Goal: Information Seeking & Learning: Learn about a topic

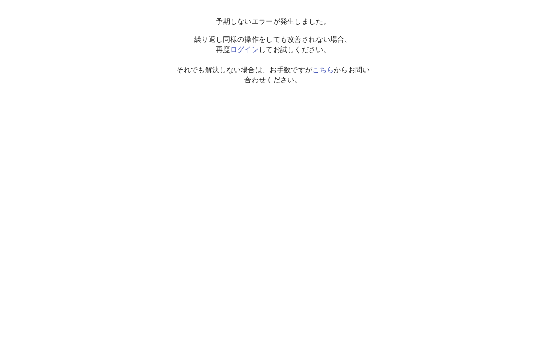
click at [326, 66] on link "こちら" at bounding box center [322, 70] width 21 height 8
click at [246, 51] on link "ログイン" at bounding box center [244, 49] width 29 height 8
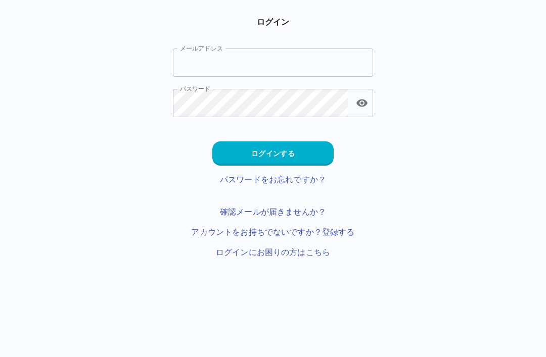
click at [293, 54] on input "メールアドレス" at bounding box center [273, 63] width 200 height 28
click at [334, 39] on div "ログイン メールアドレス メールアドレス パスワード パスワード" at bounding box center [273, 66] width 200 height 101
click at [279, 72] on input "メールアドレス" at bounding box center [273, 63] width 200 height 28
click at [293, 61] on input "*********" at bounding box center [273, 63] width 200 height 28
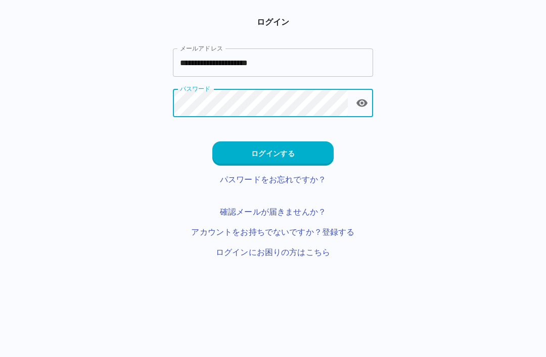
click at [305, 57] on input "**********" at bounding box center [273, 63] width 200 height 28
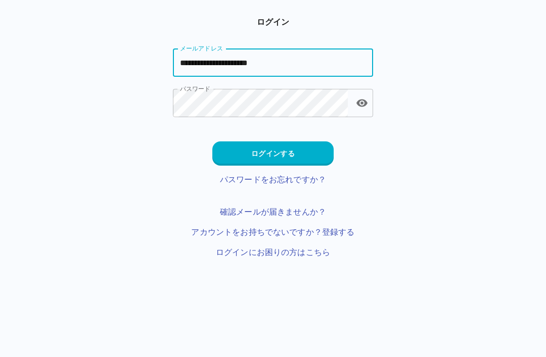
click at [306, 57] on input "**********" at bounding box center [273, 63] width 200 height 28
click at [307, 62] on input "**********" at bounding box center [273, 63] width 200 height 28
click at [296, 63] on input "**********" at bounding box center [273, 63] width 200 height 28
type input "**********"
click at [293, 144] on button "ログインする" at bounding box center [272, 154] width 121 height 24
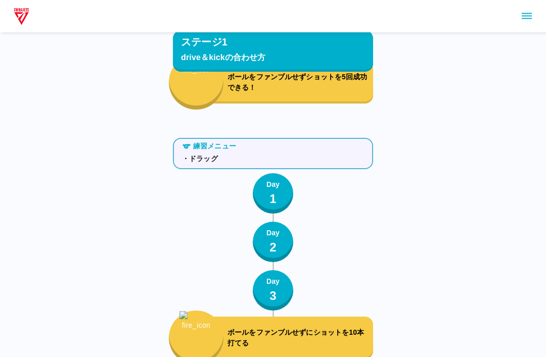
scroll to position [214, 0]
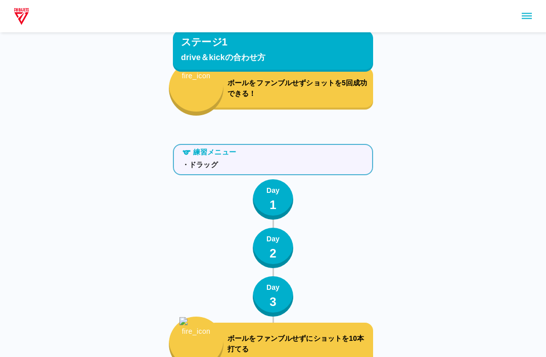
click at [526, 17] on icon "sidemenu" at bounding box center [527, 16] width 12 height 12
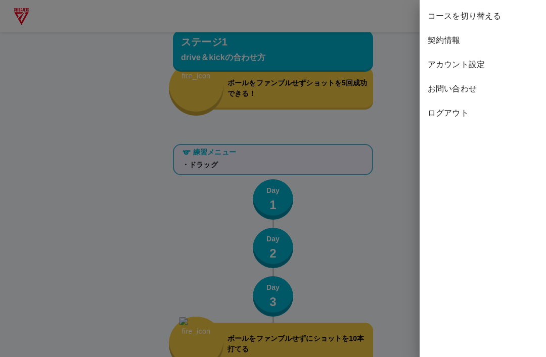
click at [479, 17] on span "コースを切り替える" at bounding box center [483, 16] width 110 height 12
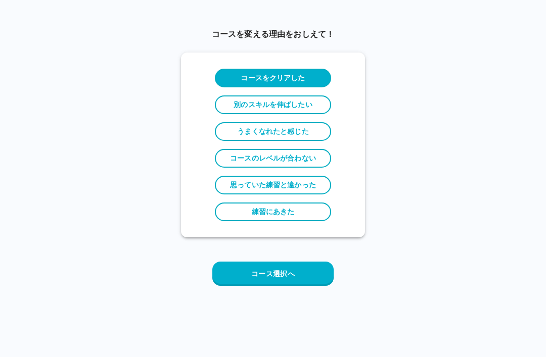
click at [287, 273] on button "コース選択へ" at bounding box center [272, 274] width 121 height 24
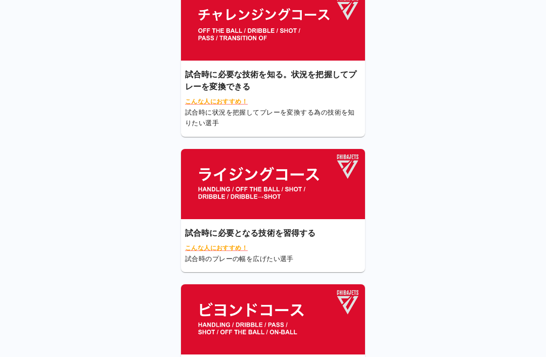
scroll to position [100, 0]
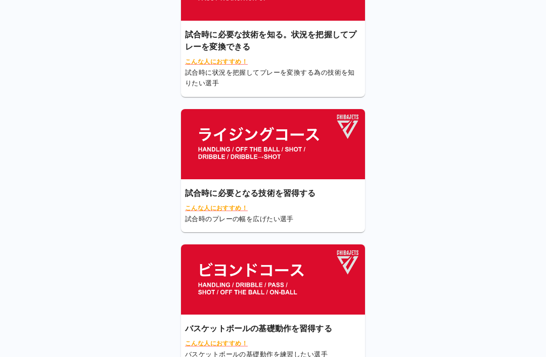
click at [286, 290] on img at bounding box center [273, 280] width 184 height 70
click at [283, 297] on img at bounding box center [273, 280] width 184 height 70
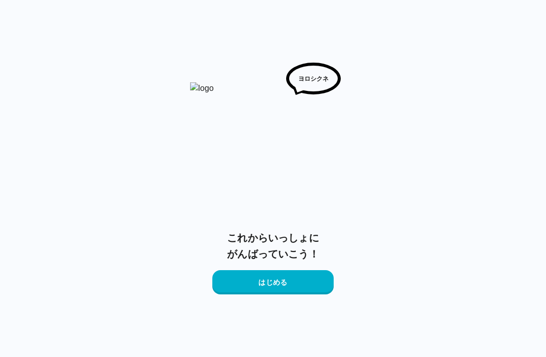
click at [284, 290] on button "はじめる" at bounding box center [272, 282] width 121 height 24
click at [284, 281] on button "はじめる" at bounding box center [272, 282] width 121 height 24
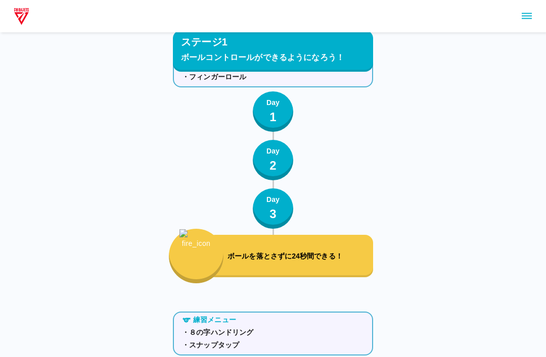
scroll to position [833, 0]
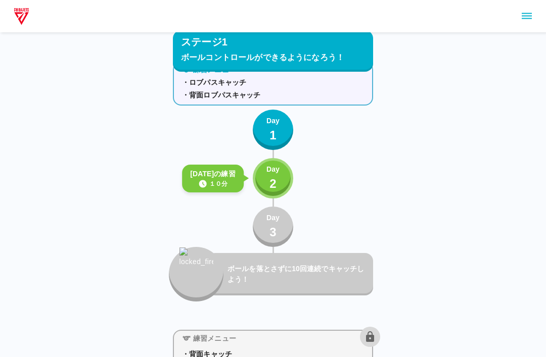
click at [262, 178] on button "Day 2" at bounding box center [273, 178] width 40 height 40
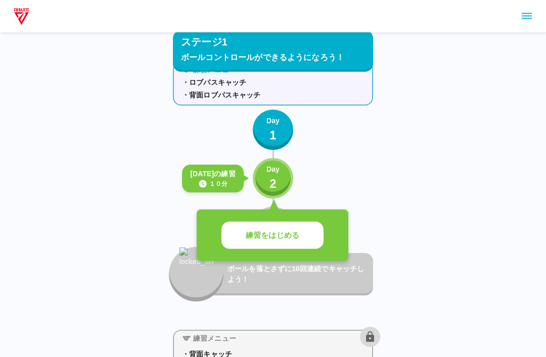
click at [285, 242] on button "練習をはじめる" at bounding box center [272, 236] width 102 height 28
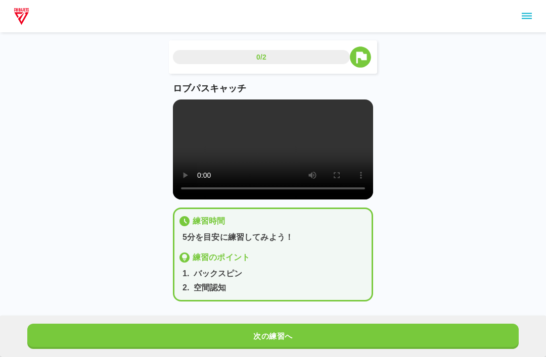
click at [276, 157] on video at bounding box center [273, 150] width 200 height 100
click at [270, 154] on video at bounding box center [273, 150] width 200 height 100
click at [294, 164] on video at bounding box center [273, 150] width 200 height 100
click at [278, 155] on video at bounding box center [273, 150] width 200 height 100
click at [182, 107] on video at bounding box center [273, 150] width 200 height 100
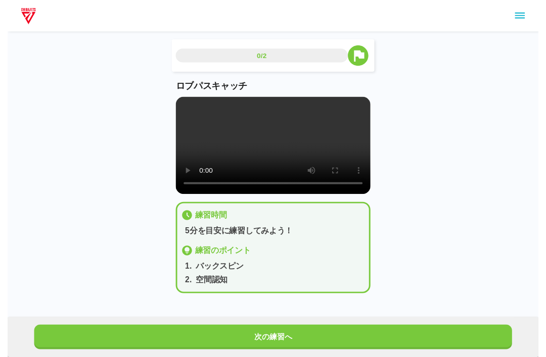
scroll to position [10, 0]
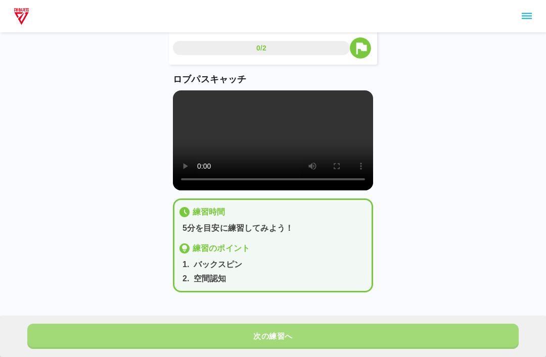
click at [349, 324] on button "次の練習へ" at bounding box center [272, 336] width 491 height 25
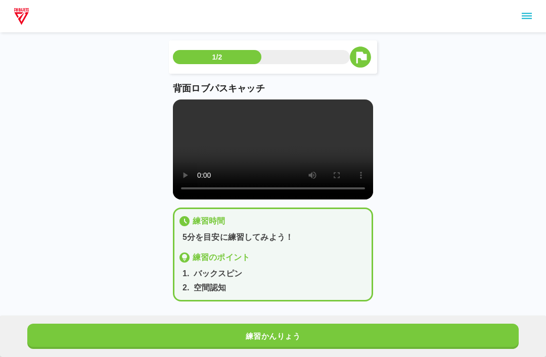
scroll to position [9, 0]
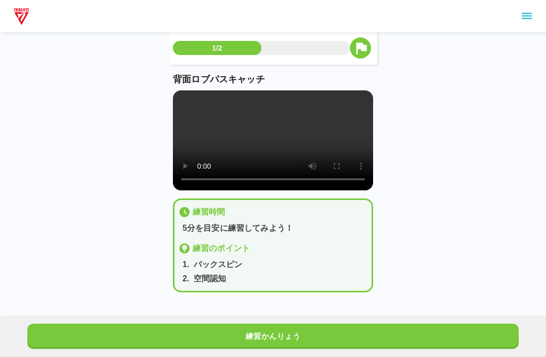
click at [369, 324] on button "練習かんりょう" at bounding box center [272, 336] width 491 height 25
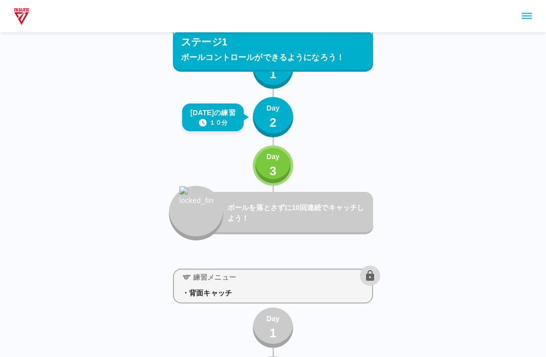
scroll to position [896, 0]
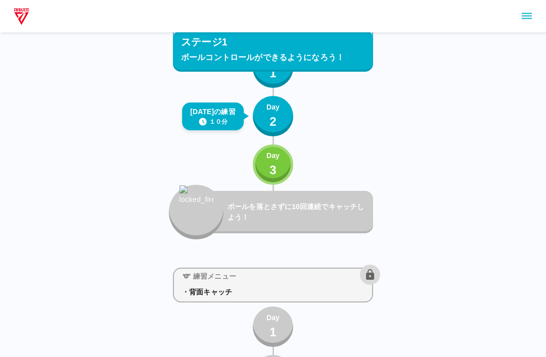
click at [525, 14] on icon "sidemenu" at bounding box center [527, 16] width 10 height 6
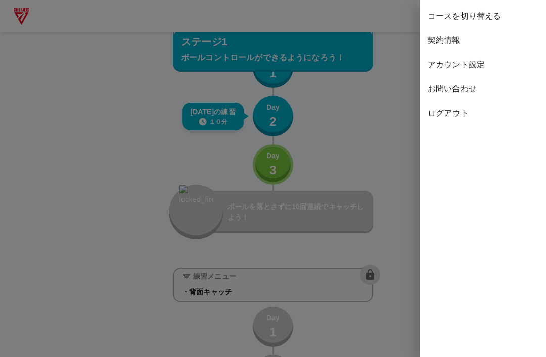
click at [479, 15] on span "コースを切り替える" at bounding box center [483, 16] width 110 height 12
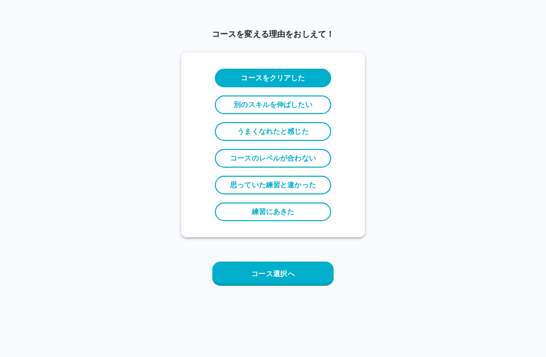
click at [289, 276] on button "コース選択へ" at bounding box center [272, 274] width 121 height 24
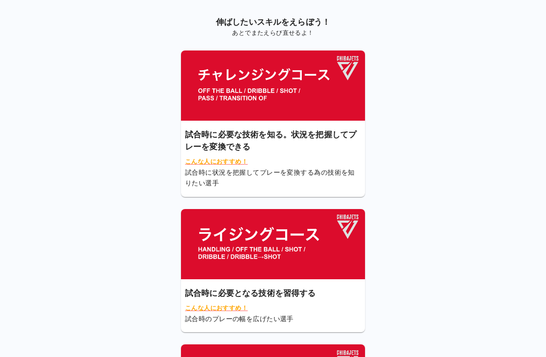
click at [276, 249] on img at bounding box center [273, 244] width 184 height 70
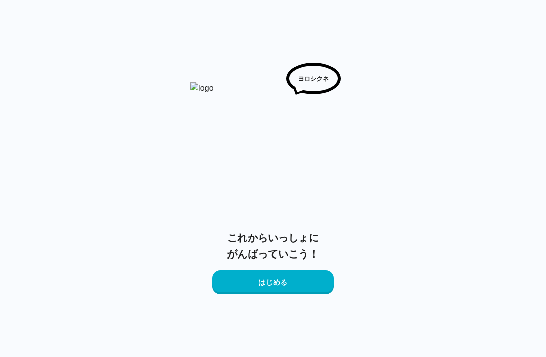
click at [299, 254] on h6 "これからいっしょに がんばっていこう！" at bounding box center [272, 246] width 91 height 32
click at [289, 282] on button "はじめる" at bounding box center [272, 282] width 121 height 24
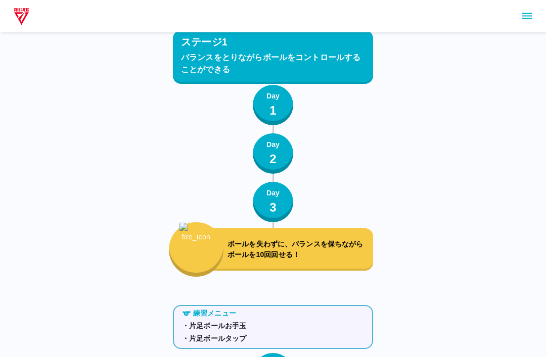
scroll to position [797, 0]
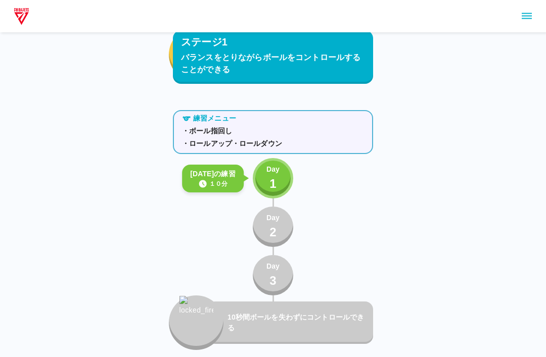
click at [272, 183] on p "1" at bounding box center [272, 184] width 7 height 18
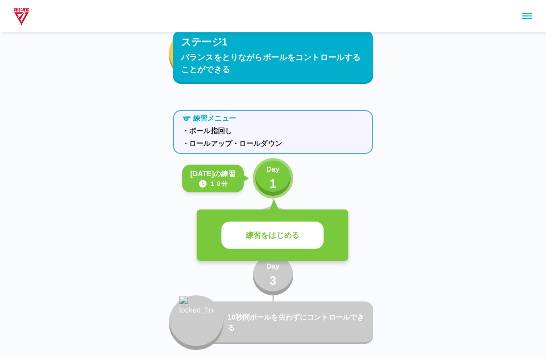
click at [278, 230] on p "練習をはじめる" at bounding box center [273, 236] width 54 height 12
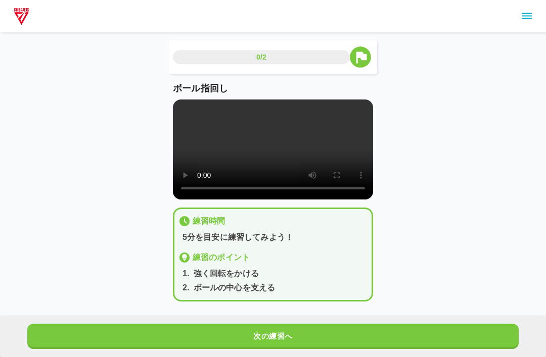
click at [265, 134] on video at bounding box center [273, 150] width 200 height 100
click at [231, 145] on video at bounding box center [273, 150] width 200 height 100
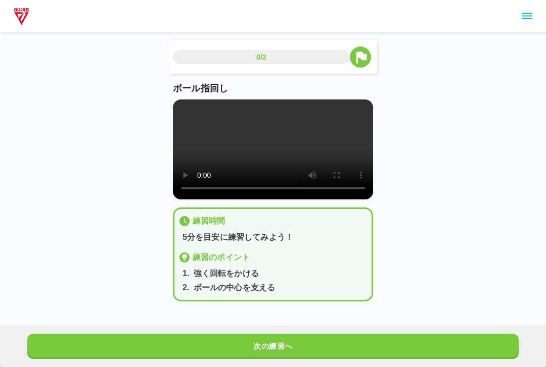
click at [178, 103] on video at bounding box center [273, 150] width 200 height 100
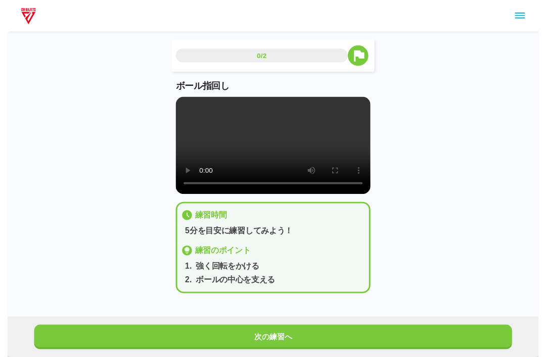
scroll to position [10, 0]
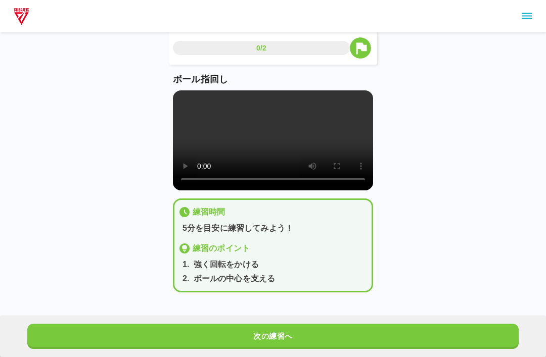
click at [324, 327] on button "次の練習へ" at bounding box center [272, 336] width 491 height 25
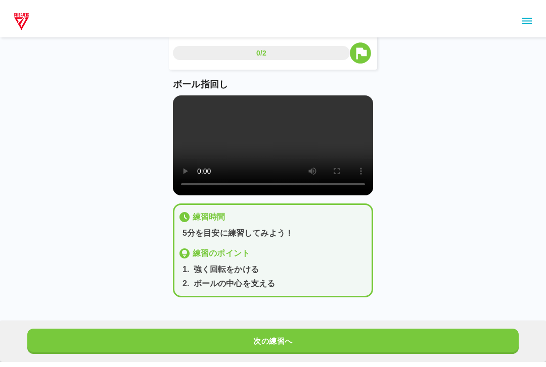
scroll to position [0, 0]
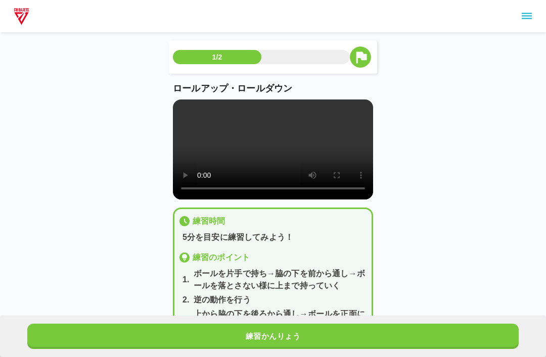
click at [324, 337] on button "練習かんりょう" at bounding box center [272, 336] width 491 height 25
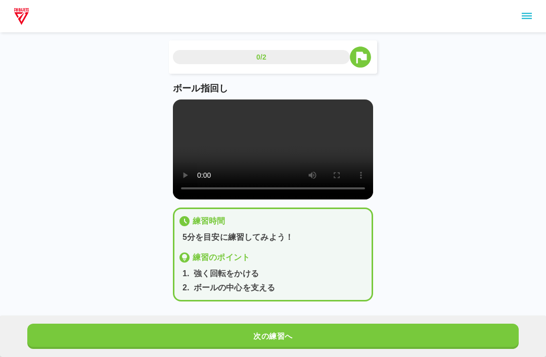
click at [302, 320] on div "次の練習へ" at bounding box center [273, 336] width 546 height 41
click at [304, 331] on button "次の練習へ" at bounding box center [272, 336] width 491 height 25
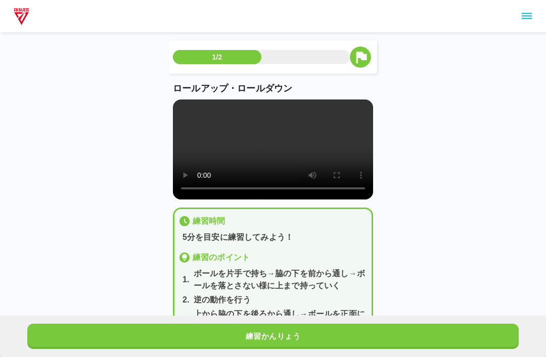
click at [272, 146] on video at bounding box center [273, 150] width 200 height 100
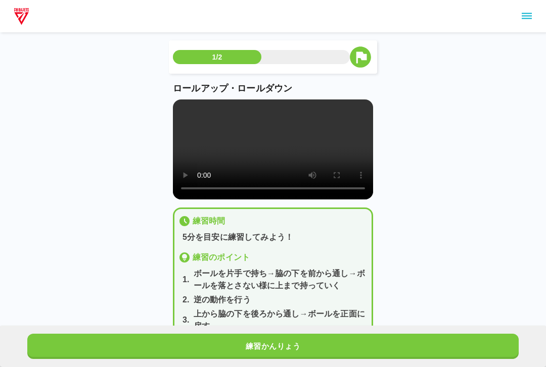
click at [188, 104] on video at bounding box center [273, 150] width 200 height 100
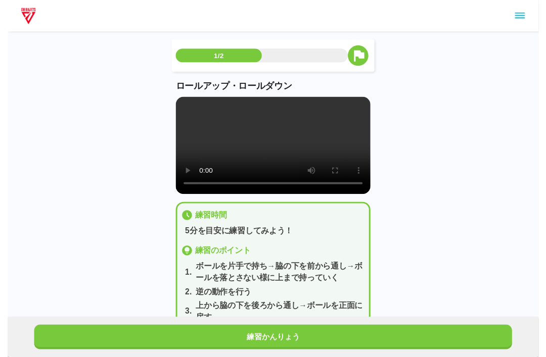
scroll to position [10, 0]
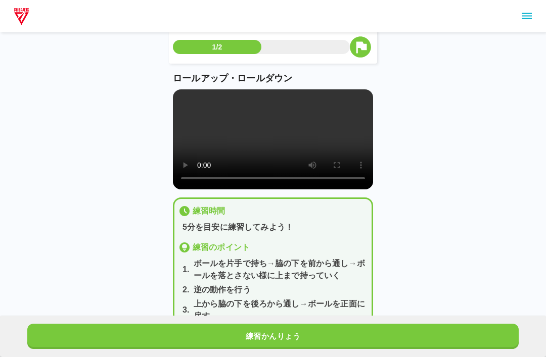
click at [284, 328] on button "練習かんりょう" at bounding box center [272, 336] width 491 height 25
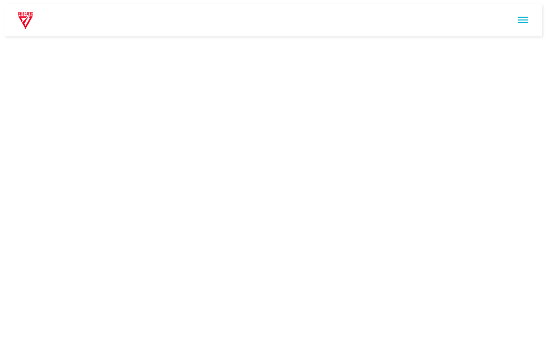
click at [527, 15] on icon "sidemenu" at bounding box center [523, 20] width 12 height 12
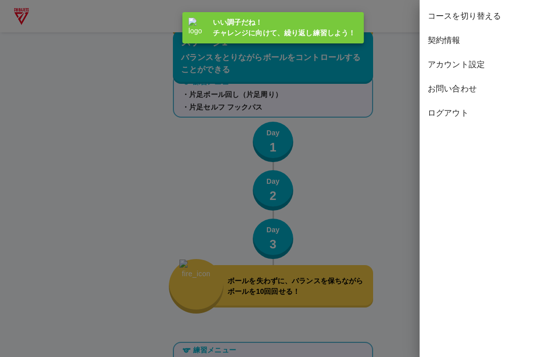
scroll to position [797, 0]
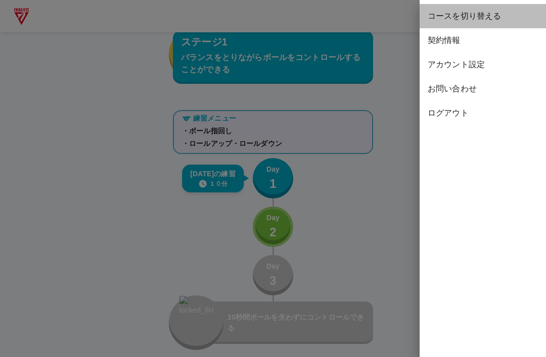
click at [494, 11] on span "コースを切り替える" at bounding box center [483, 16] width 110 height 12
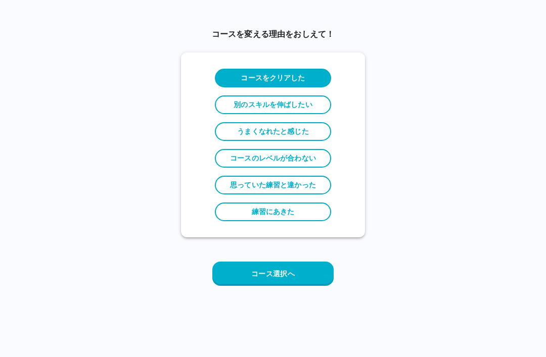
click at [291, 275] on button "コース選択へ" at bounding box center [272, 274] width 121 height 24
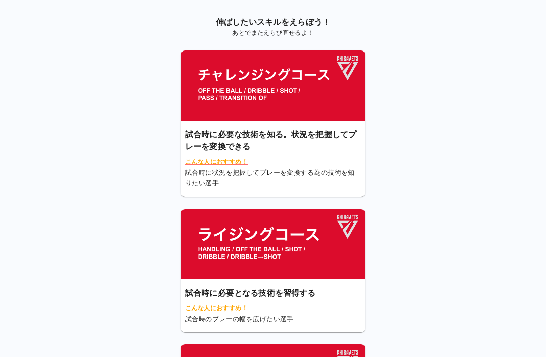
click at [292, 243] on img at bounding box center [273, 244] width 184 height 70
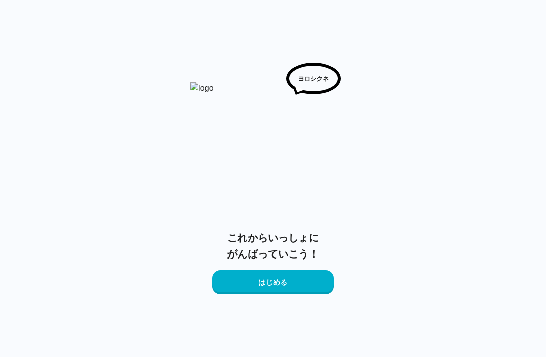
click at [306, 267] on div "これからいっしょに がんばっていこう！ はじめる" at bounding box center [273, 262] width 200 height 65
click at [301, 281] on button "はじめる" at bounding box center [272, 282] width 121 height 24
click at [306, 271] on button "はじめる" at bounding box center [272, 282] width 121 height 24
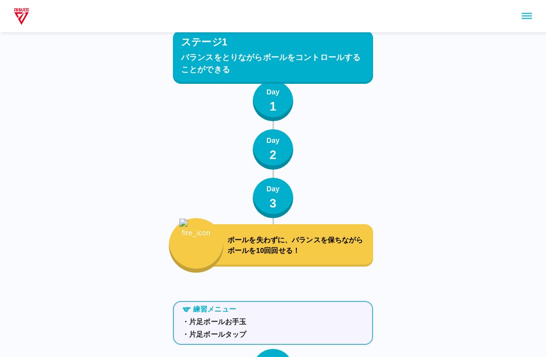
scroll to position [798, 0]
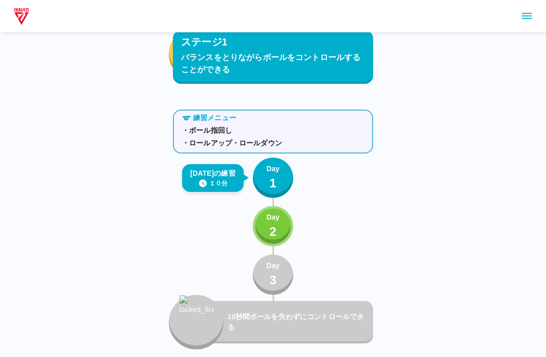
click at [519, 14] on button "sidemenu" at bounding box center [526, 16] width 17 height 17
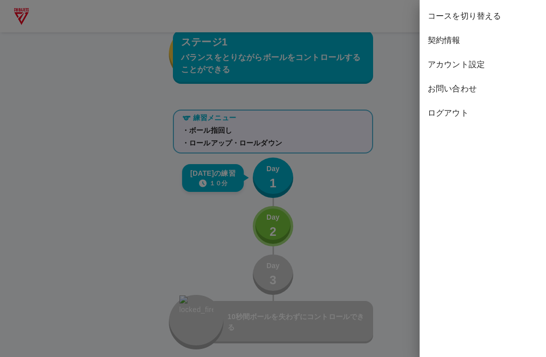
click at [470, 16] on span "コースを切り替える" at bounding box center [483, 16] width 110 height 12
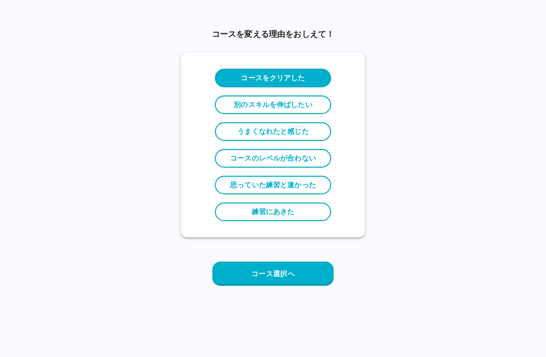
click at [316, 269] on button "コース選択へ" at bounding box center [272, 274] width 121 height 24
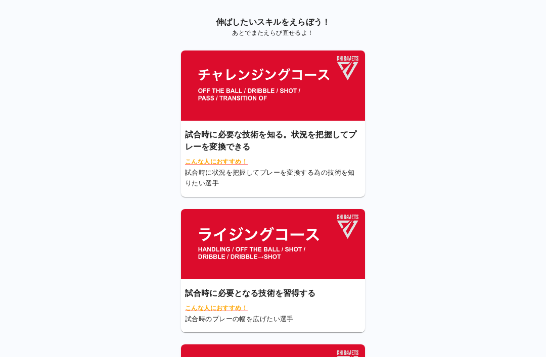
click at [296, 88] on img at bounding box center [273, 86] width 184 height 70
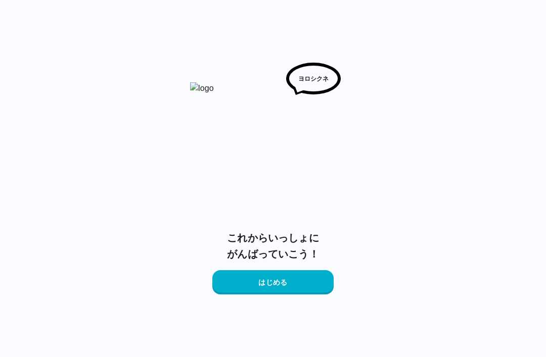
click at [310, 102] on img at bounding box center [273, 158] width 166 height 152
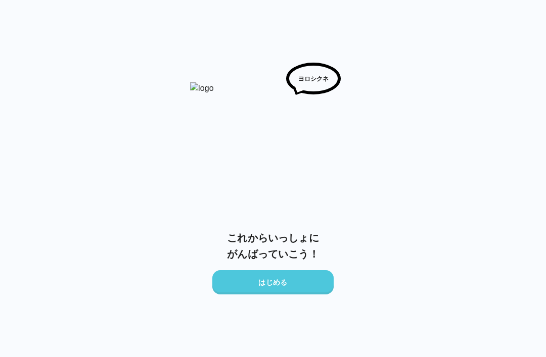
click at [325, 283] on button "はじめる" at bounding box center [272, 282] width 121 height 24
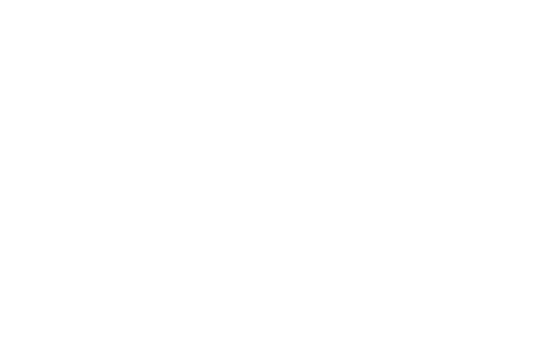
click at [310, 4] on html at bounding box center [273, 2] width 546 height 4
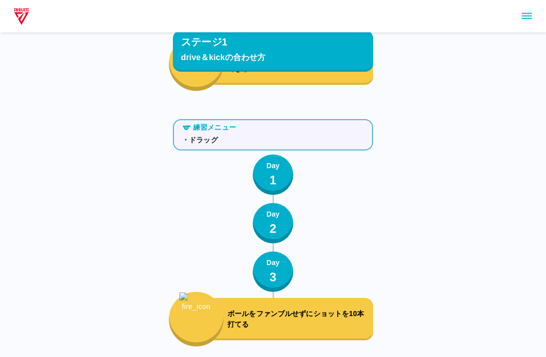
scroll to position [606, 0]
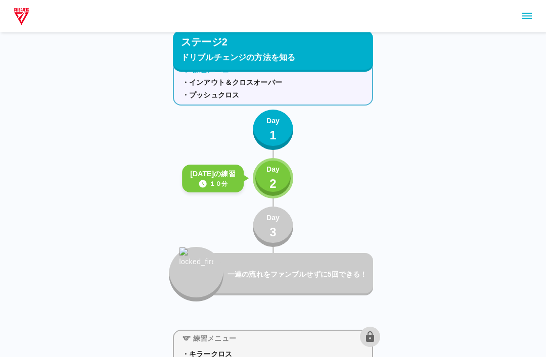
click at [267, 161] on button "Day 2" at bounding box center [273, 178] width 40 height 40
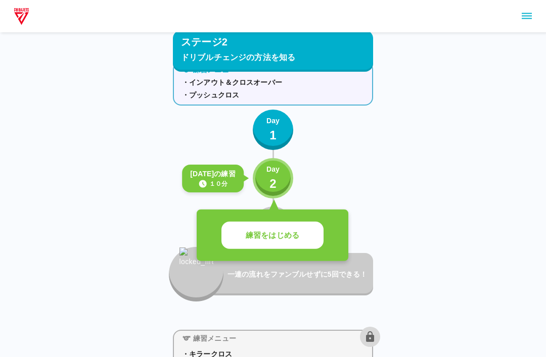
click at [266, 243] on button "練習をはじめる" at bounding box center [272, 236] width 102 height 28
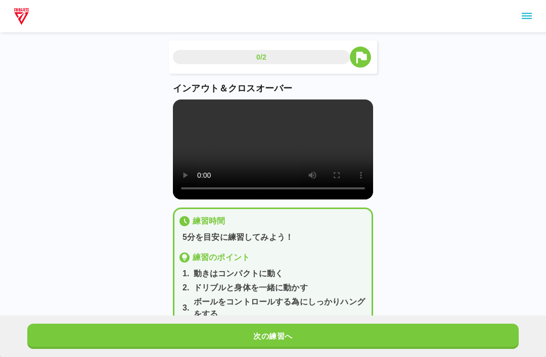
click at [230, 354] on div "次の練習へ" at bounding box center [273, 336] width 546 height 41
click at [226, 335] on button "次の練習へ" at bounding box center [272, 336] width 491 height 25
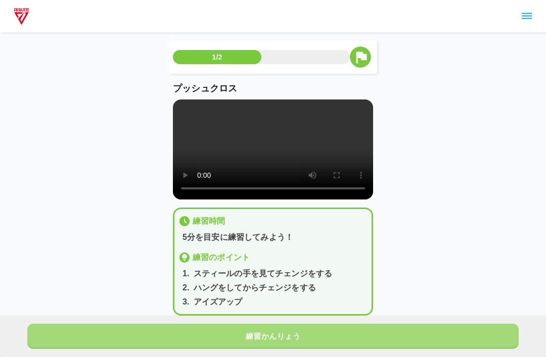
click at [218, 343] on button "練習かんりょう" at bounding box center [272, 336] width 491 height 25
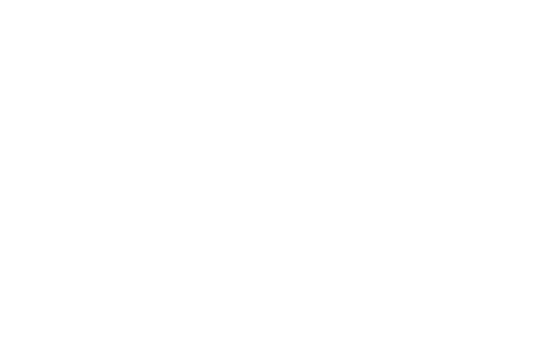
click at [216, 4] on html at bounding box center [273, 2] width 546 height 4
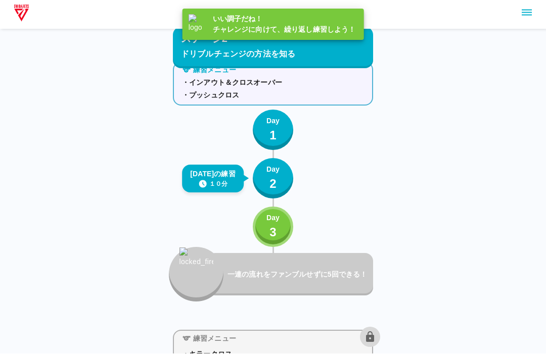
scroll to position [606, 0]
